Goal: Task Accomplishment & Management: Use online tool/utility

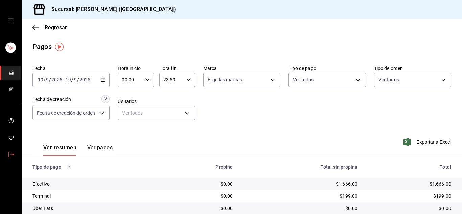
click at [17, 154] on link "mailbox folders" at bounding box center [10, 155] width 21 height 15
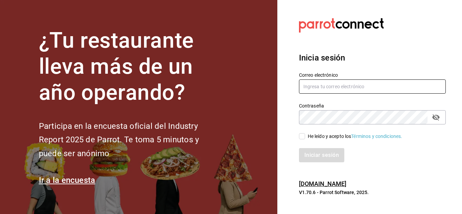
type input "[PERSON_NAME][EMAIL_ADDRESS][DOMAIN_NAME]"
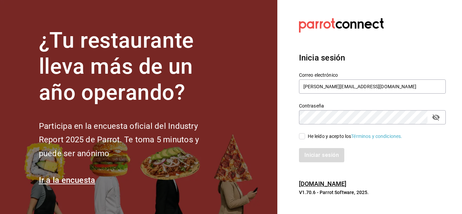
click at [301, 137] on input "He leído y acepto los Términos y condiciones." at bounding box center [302, 136] width 6 height 6
checkbox input "true"
click at [315, 154] on button "Iniciar sesión" at bounding box center [322, 155] width 46 height 14
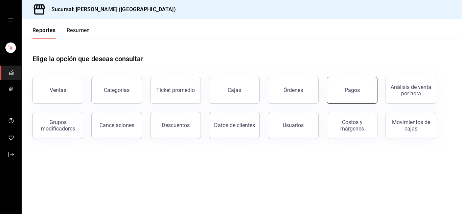
click at [344, 88] on button "Pagos" at bounding box center [352, 90] width 51 height 27
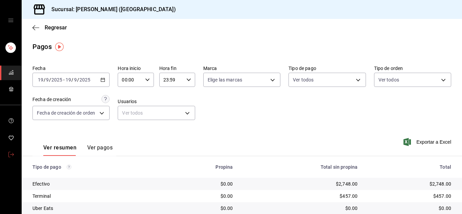
click at [13, 153] on icon "mailbox folders" at bounding box center [10, 154] width 5 height 5
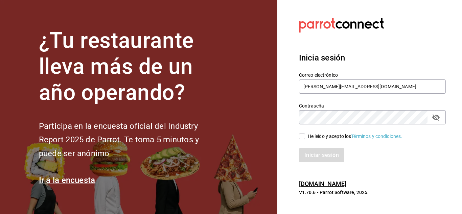
click at [301, 133] on input "He leído y acepto los Términos y condiciones." at bounding box center [302, 136] width 6 height 6
checkbox input "true"
click at [316, 152] on button "Iniciar sesión" at bounding box center [322, 155] width 46 height 14
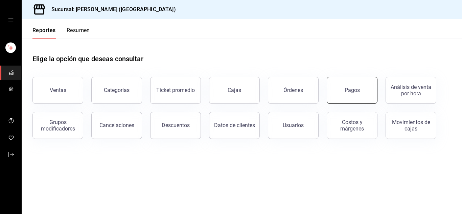
click at [348, 92] on div "Pagos" at bounding box center [352, 90] width 15 height 6
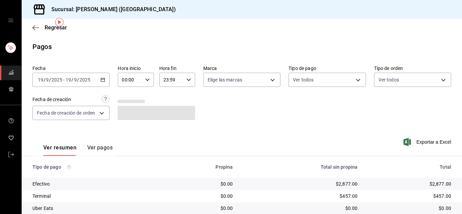
scroll to position [25, 0]
